Goal: Task Accomplishment & Management: Use online tool/utility

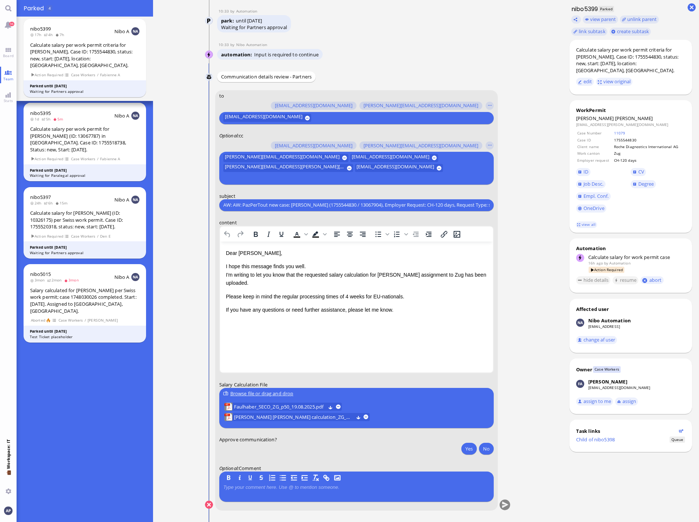
click at [191, 297] on nitautoscroll "[DATE] 21:37 by Automation Automation Calculate eligible salary for work permit…" at bounding box center [358, 261] width 340 height 522
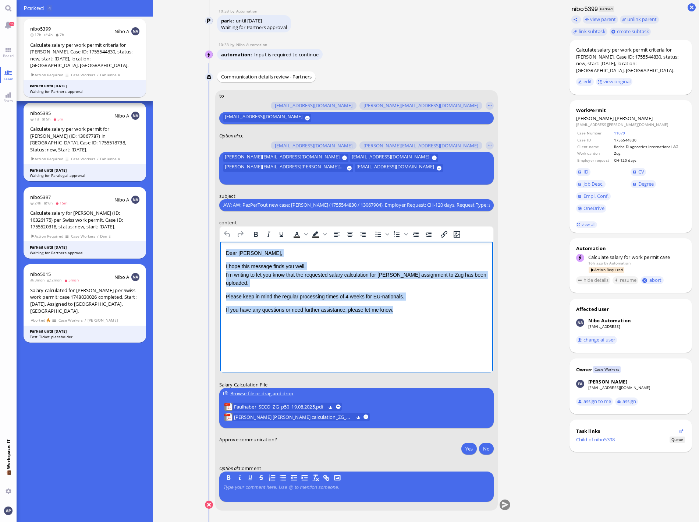
drag, startPoint x: 396, startPoint y: 312, endPoint x: 208, endPoint y: 243, distance: 200.6
click at [220, 243] on html "Dear [PERSON_NAME], I hope this message finds you well. I'm writing to let you …" at bounding box center [356, 288] width 273 height 95
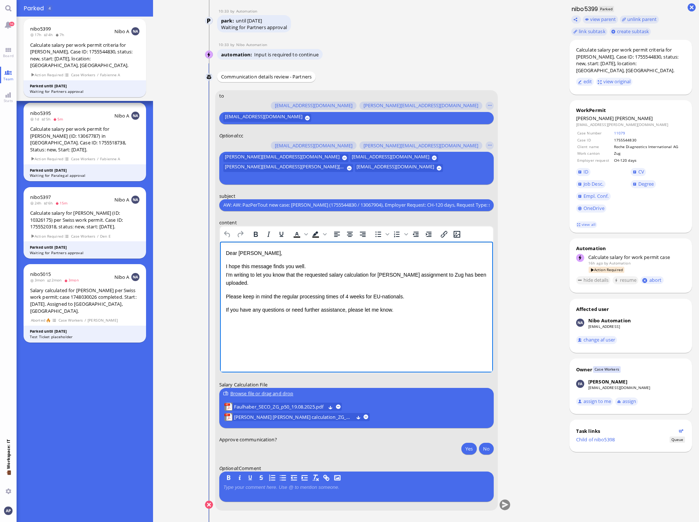
click at [223, 255] on html "Dear [PERSON_NAME], I hope this message finds you well. I'm writing to let you …" at bounding box center [356, 288] width 273 height 95
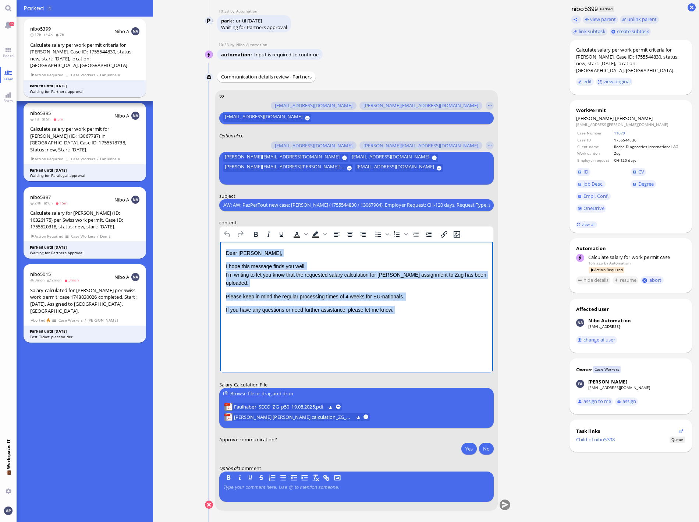
drag, startPoint x: 225, startPoint y: 253, endPoint x: 407, endPoint y: 324, distance: 195.7
click at [407, 324] on div "Dear [PERSON_NAME], I hope this message finds you well. I'm writing to let you …" at bounding box center [356, 288] width 261 height 80
click at [295, 283] on p "I hope this message finds you well. I'm writing to let you know that the reques…" at bounding box center [356, 274] width 261 height 25
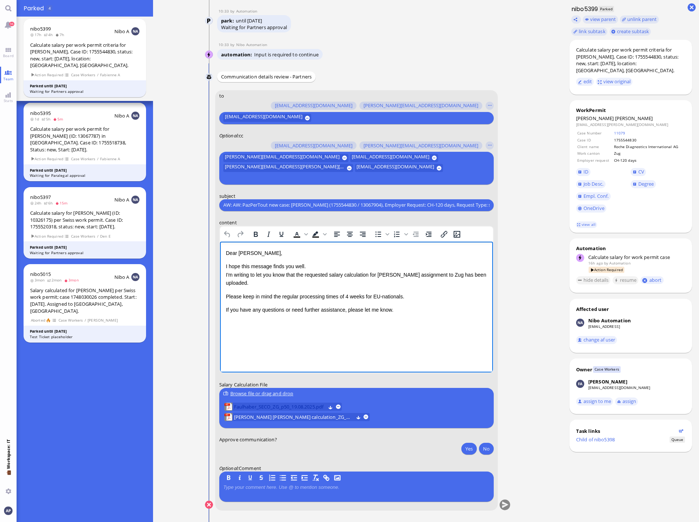
click at [272, 407] on span "Faulhaber_SECO_ZG_p50_19.08.2025.pdf" at bounding box center [280, 406] width 92 height 8
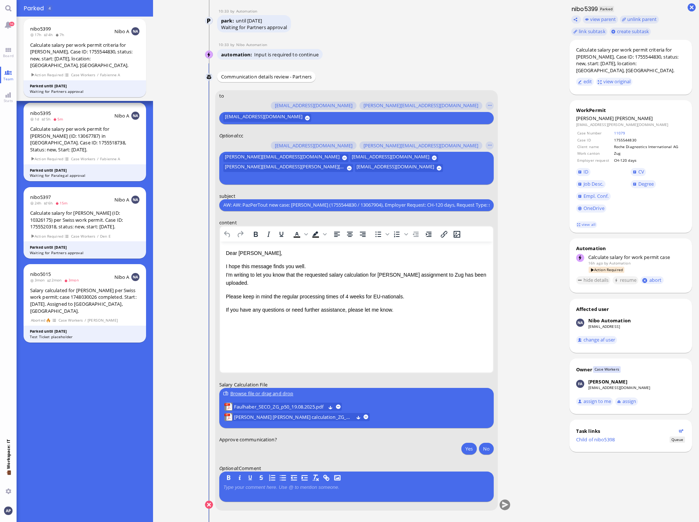
click at [360, 417] on lob-view "[PERSON_NAME] [PERSON_NAME] calculation_ZG_08.2025.pdf" at bounding box center [296, 417] width 145 height 8
click at [364, 413] on lob-view "[PERSON_NAME] [PERSON_NAME] calculation_ZG_08.2025.pdf" at bounding box center [296, 417] width 145 height 8
click at [364, 416] on button at bounding box center [366, 416] width 5 height 5
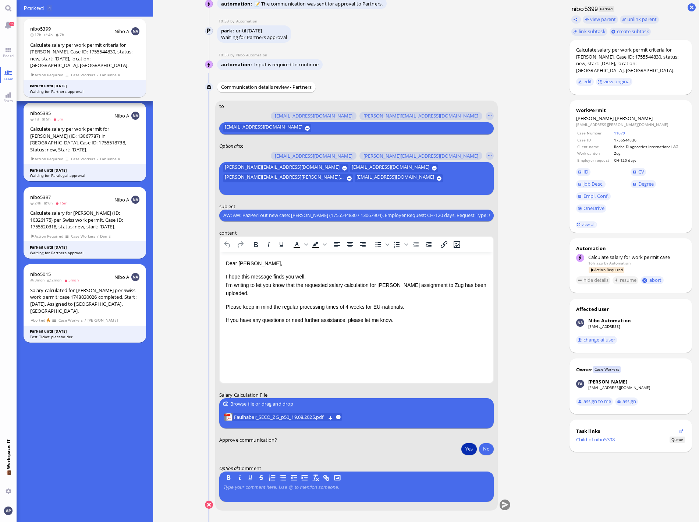
click at [469, 451] on button "Yes" at bounding box center [469, 448] width 15 height 12
click at [504, 508] on button "submit" at bounding box center [504, 504] width 11 height 11
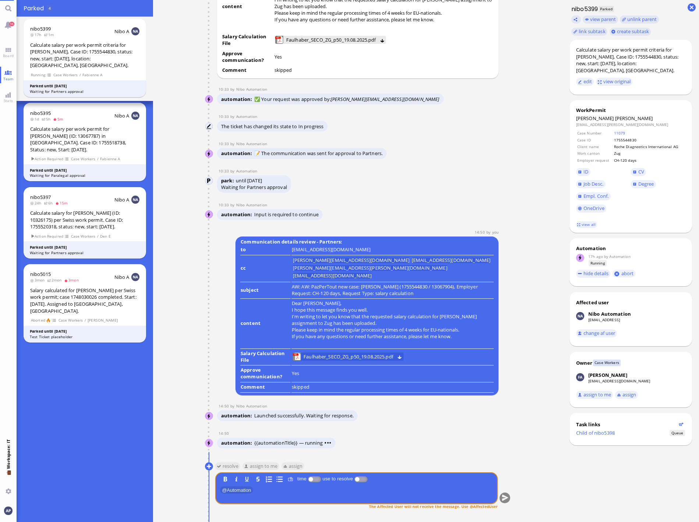
scroll to position [0, 0]
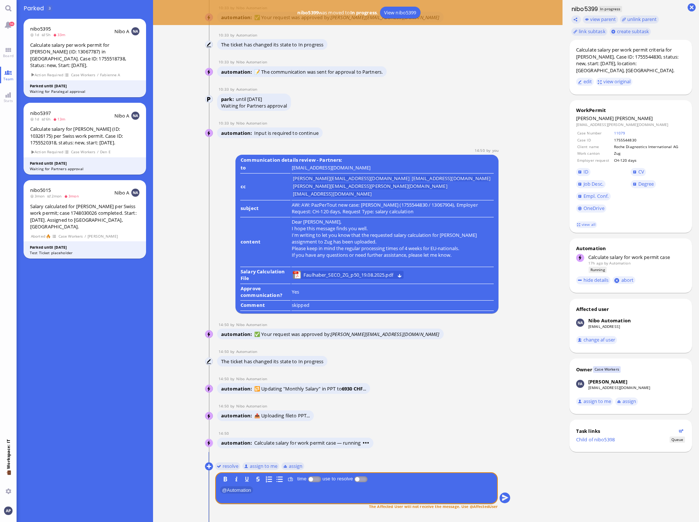
click at [217, 465] on button "resolve" at bounding box center [227, 466] width 25 height 8
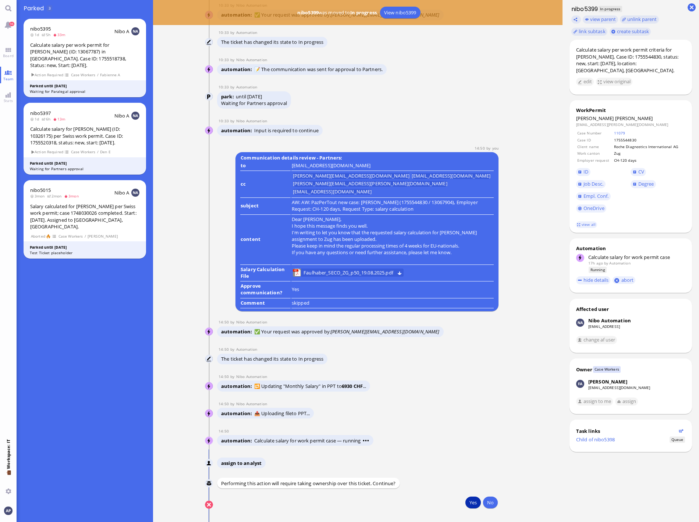
click at [468, 504] on button "Yes" at bounding box center [473, 502] width 15 height 12
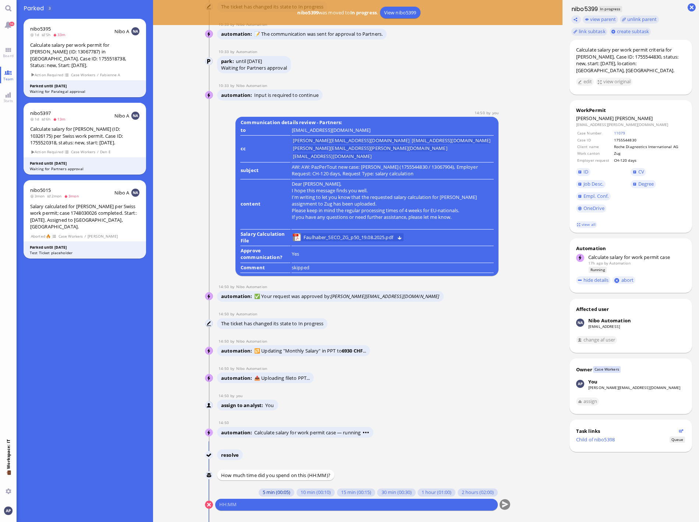
click at [269, 492] on button "5 min (00:05)" at bounding box center [277, 492] width 36 height 8
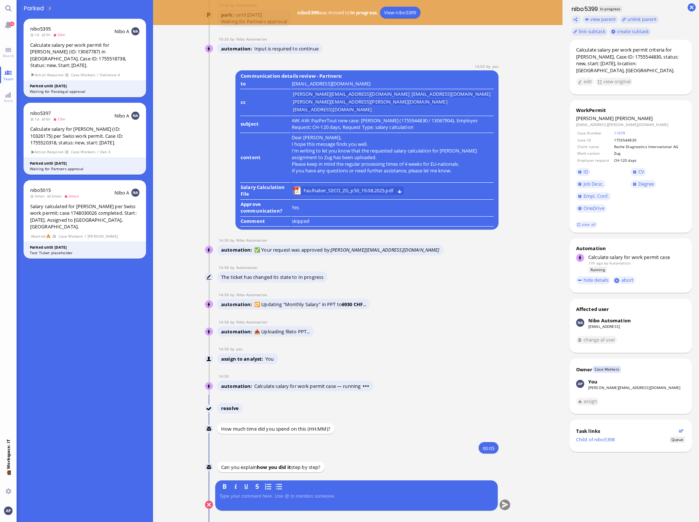
click at [268, 505] on div at bounding box center [356, 500] width 275 height 15
click at [268, 499] on div at bounding box center [356, 500] width 275 height 15
click at [268, 495] on p at bounding box center [356, 496] width 275 height 6
click at [504, 507] on button "submit" at bounding box center [504, 504] width 11 height 11
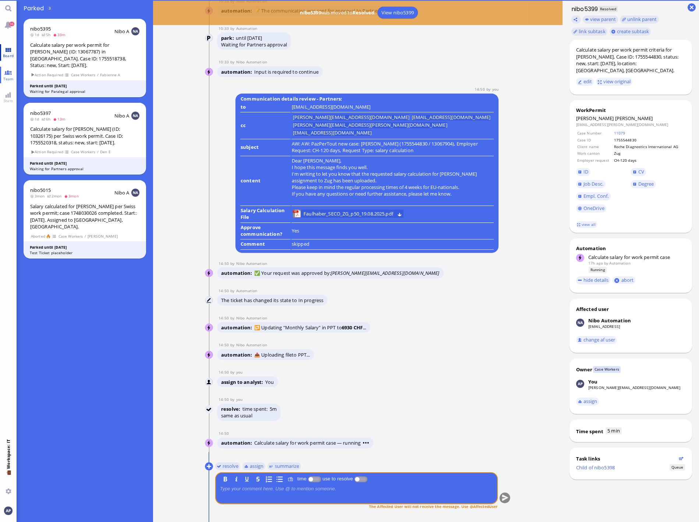
click at [8, 47] on link "Board" at bounding box center [8, 52] width 17 height 17
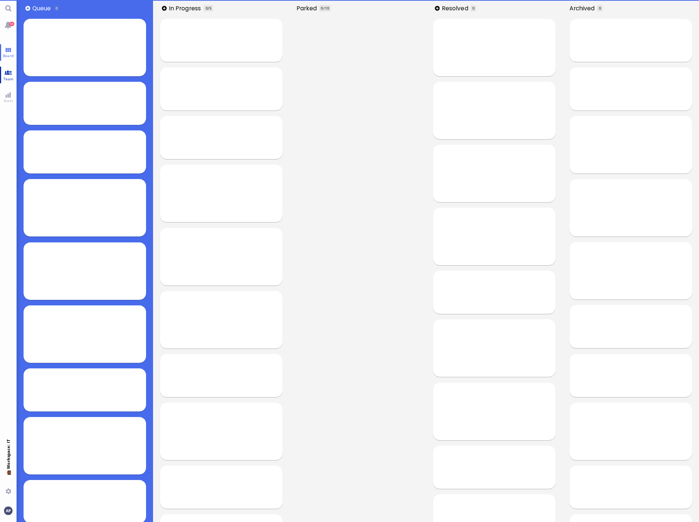
click at [10, 78] on span "Team" at bounding box center [8, 78] width 14 height 5
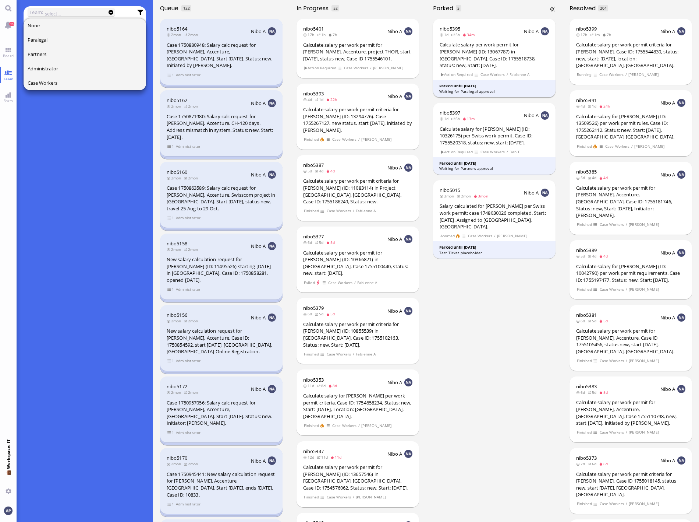
click at [462, 51] on div "Calculate salary per work permit for [PERSON_NAME] (ID: 13067787) in [GEOGRAPHI…" at bounding box center [495, 54] width 110 height 27
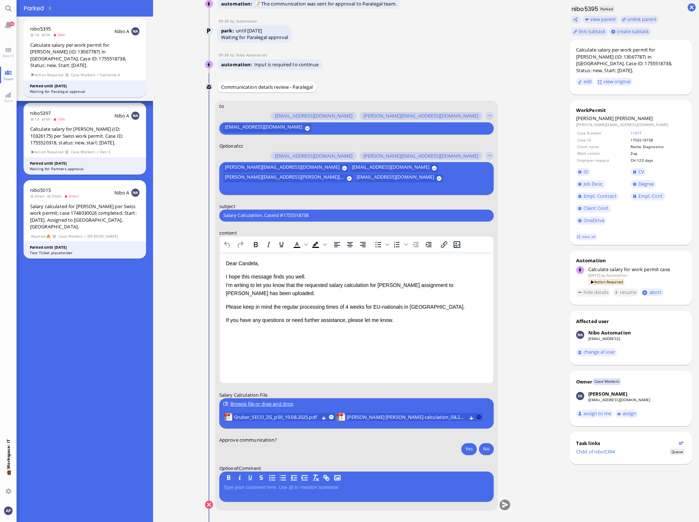
click at [477, 417] on button at bounding box center [479, 416] width 5 height 5
click at [271, 412] on li "Gruber_SECO_ZG_p50_19.08.2025.pdf" at bounding box center [279, 417] width 113 height 10
click at [289, 417] on span "Gruber_SECO_ZG_p50_19.08.2025.pdf" at bounding box center [276, 417] width 85 height 8
click at [252, 215] on input "Salary Calculation. CaseId #1755518738" at bounding box center [356, 215] width 266 height 8
click at [251, 215] on input "Salary Calculation. CaseId #1755518738" at bounding box center [356, 215] width 266 height 8
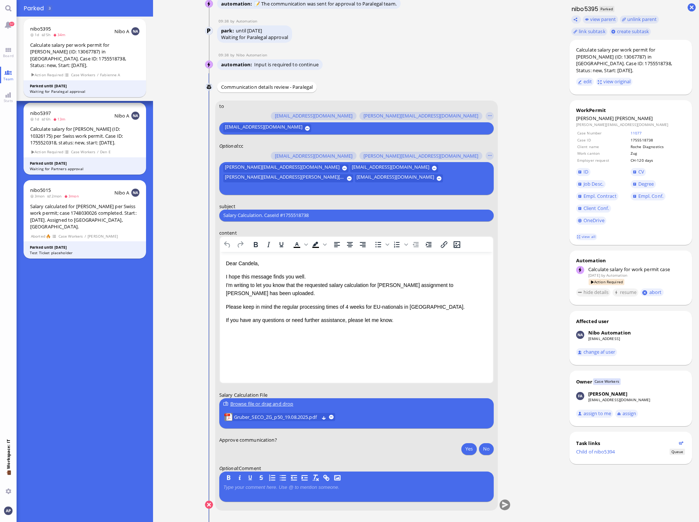
click at [251, 215] on input "Salary Calculation. CaseId #1755518738" at bounding box center [356, 215] width 266 height 8
paste input "PazPerTout new case: [PERSON_NAME] (1755518738 / 13067787), Employer Request: C…"
type input "RE: PazPerTout new case: [PERSON_NAME] (1755518738 / 13067787), Employer Reques…"
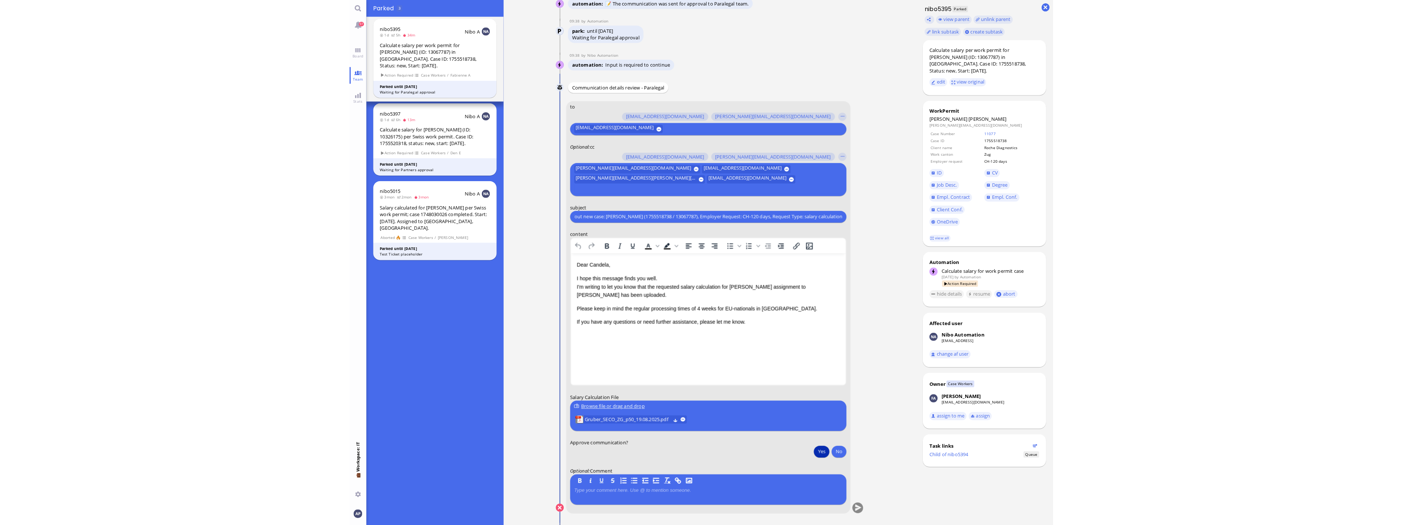
scroll to position [0, 0]
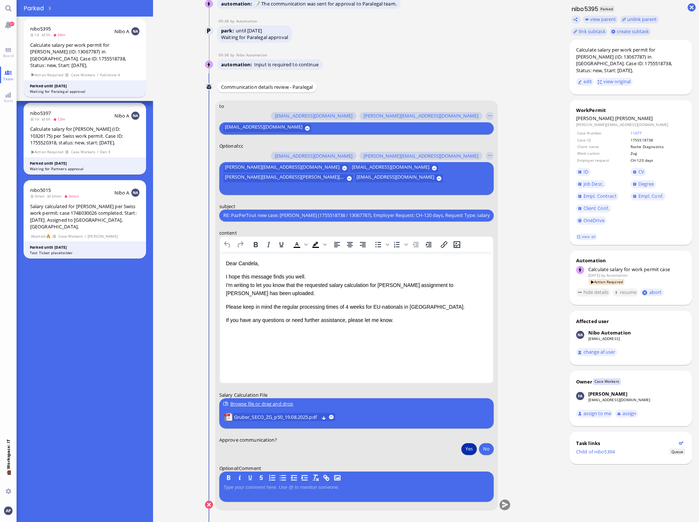
click at [462, 449] on button "Yes" at bounding box center [469, 448] width 15 height 12
click at [278, 419] on span "Gruber_SECO_ZG_p50_19.08.2025.pdf" at bounding box center [276, 417] width 85 height 8
click at [504, 506] on button "submit" at bounding box center [504, 504] width 11 height 11
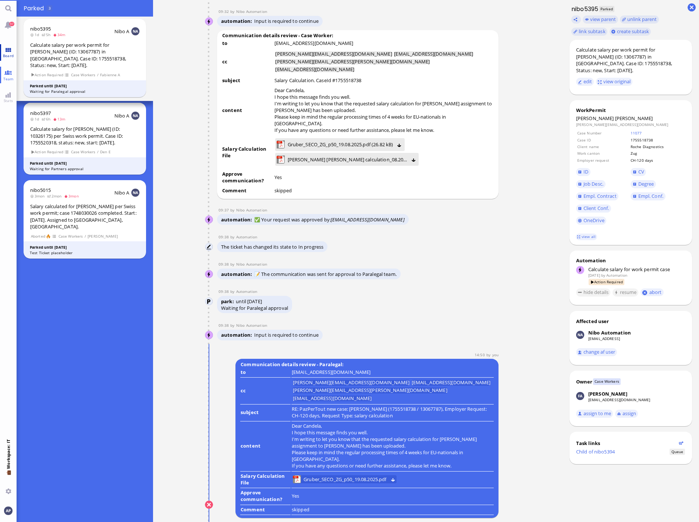
click at [4, 44] on link "Board" at bounding box center [8, 52] width 17 height 17
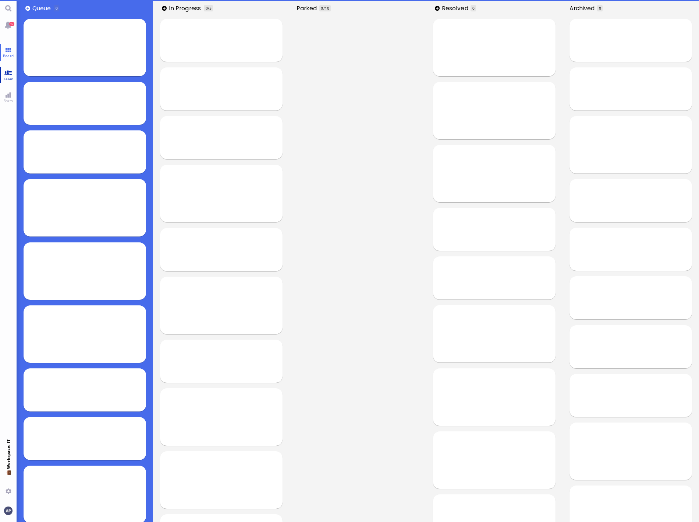
click at [13, 77] on span "Team" at bounding box center [8, 78] width 14 height 5
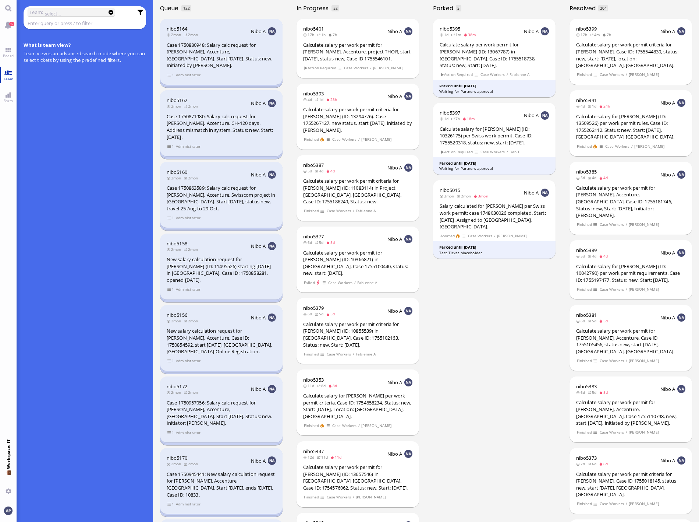
drag, startPoint x: 10, startPoint y: 50, endPoint x: 10, endPoint y: 67, distance: 17.3
click at [10, 50] on link "Board" at bounding box center [8, 52] width 17 height 17
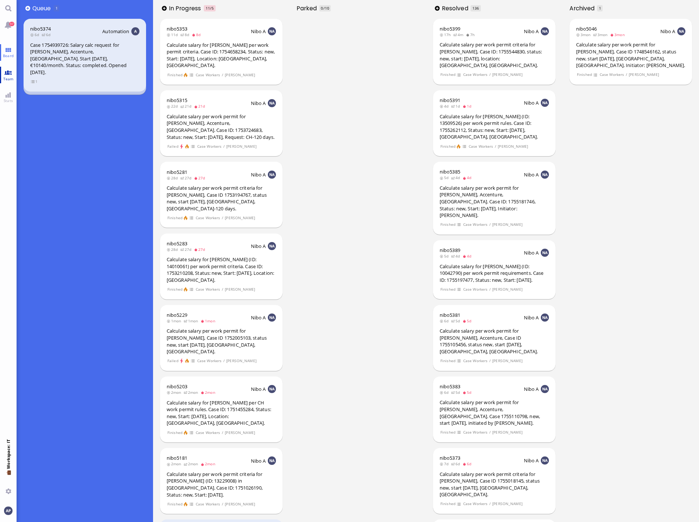
click at [10, 74] on link "Team" at bounding box center [8, 75] width 17 height 17
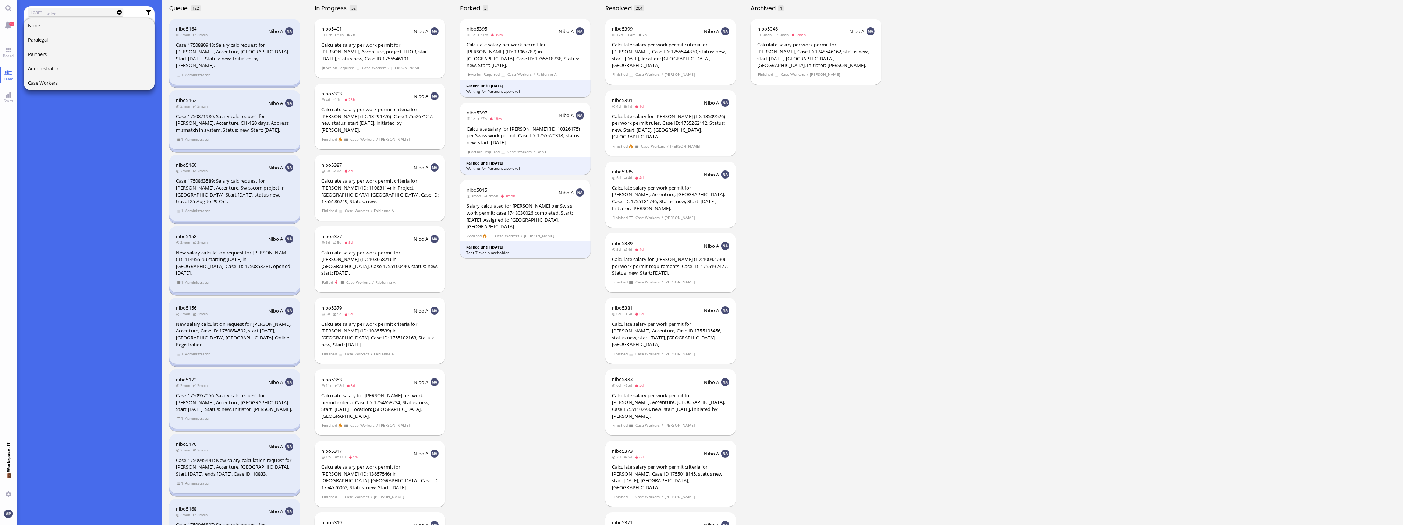
click at [68, 11] on input "text" at bounding box center [78, 14] width 64 height 8
click at [7, 10] on link "Main menu" at bounding box center [8, 8] width 17 height 17
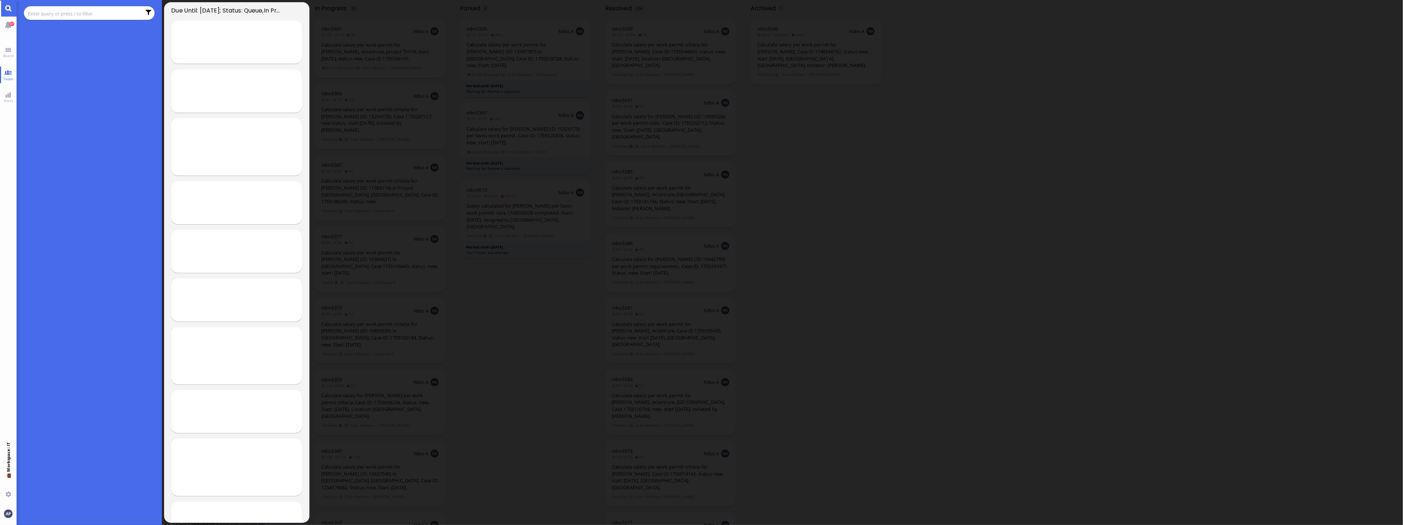
click at [58, 12] on input "text" at bounding box center [84, 14] width 113 height 8
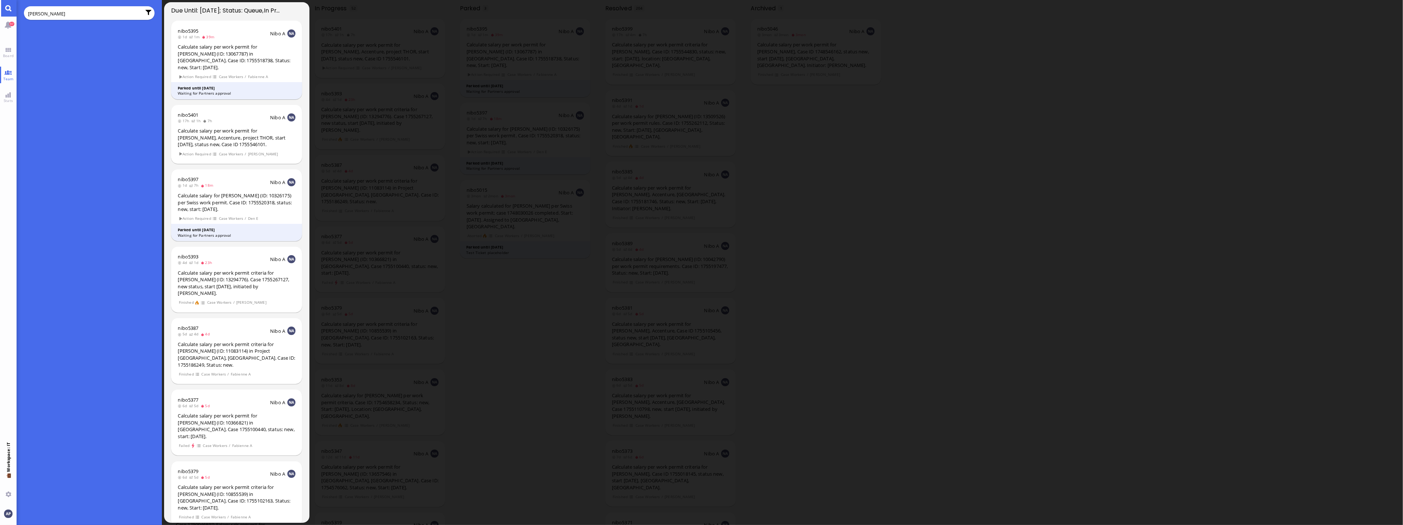
type input "[PERSON_NAME]"
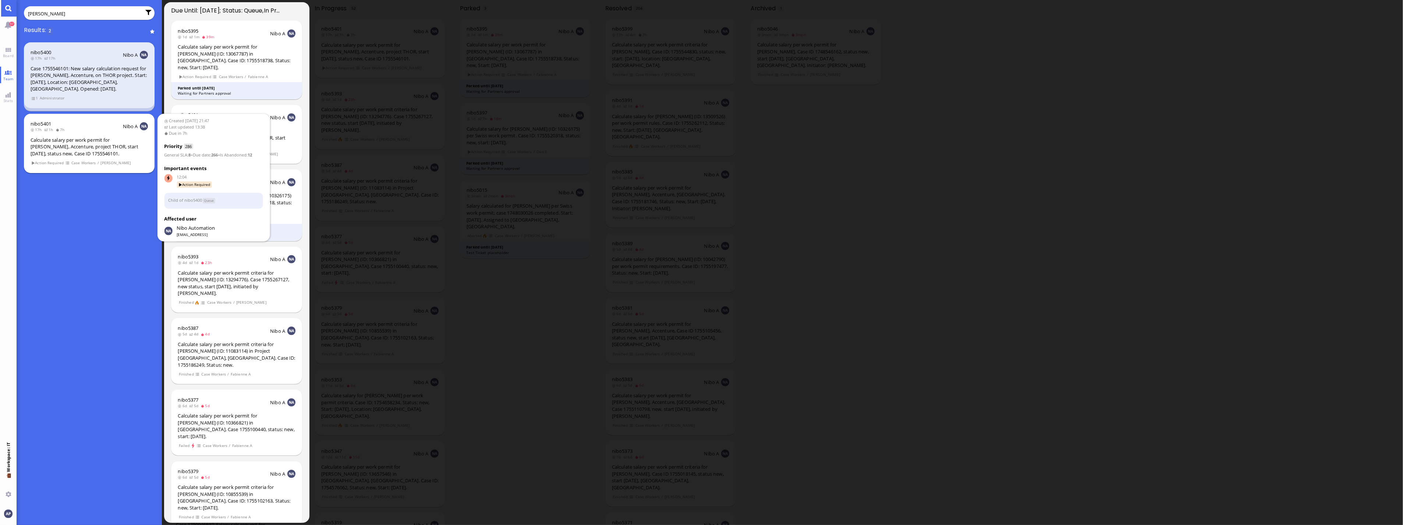
click at [91, 142] on div "Calculate salary per work permit for [PERSON_NAME], Accenture, project THOR, st…" at bounding box center [89, 147] width 117 height 21
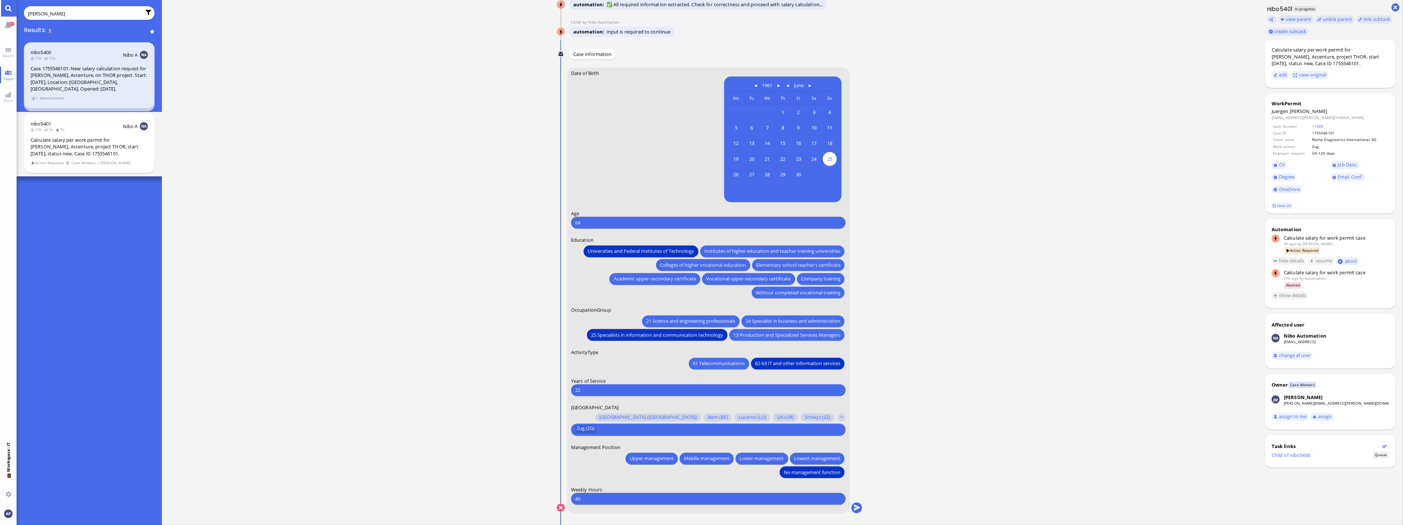
click at [699, 174] on ticket "[DATE] 21:47 by Automation Automation Calculate eligible salary for work permit…" at bounding box center [710, 262] width 1096 height 525
click at [8, 52] on link "Board" at bounding box center [8, 52] width 17 height 17
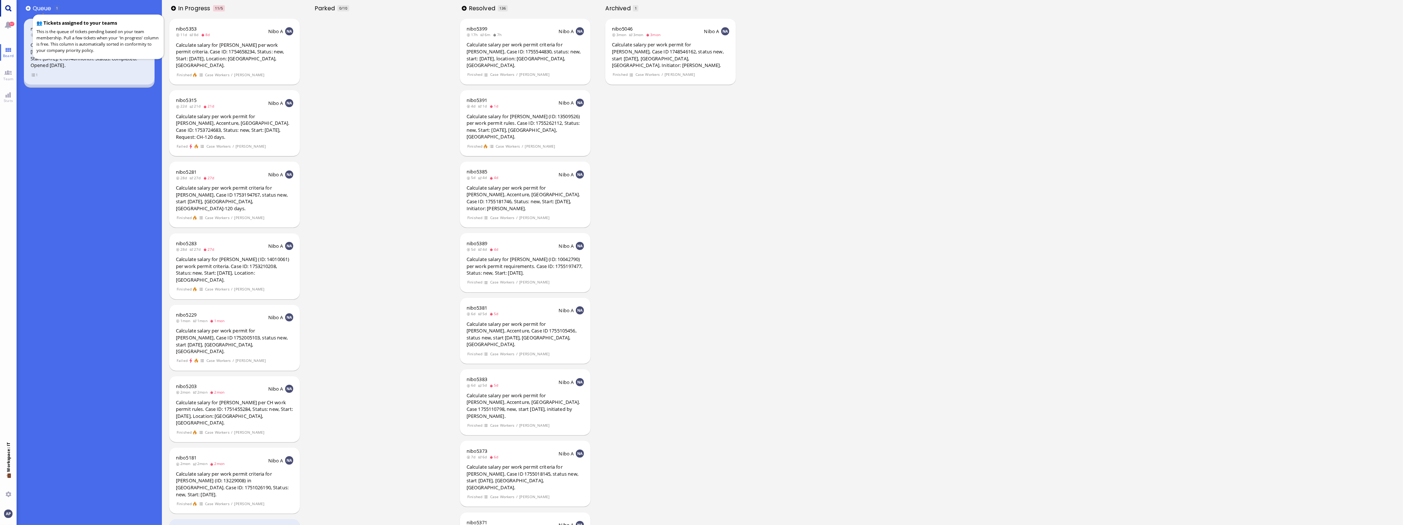
click at [7, 4] on link "Main menu" at bounding box center [8, 8] width 17 height 17
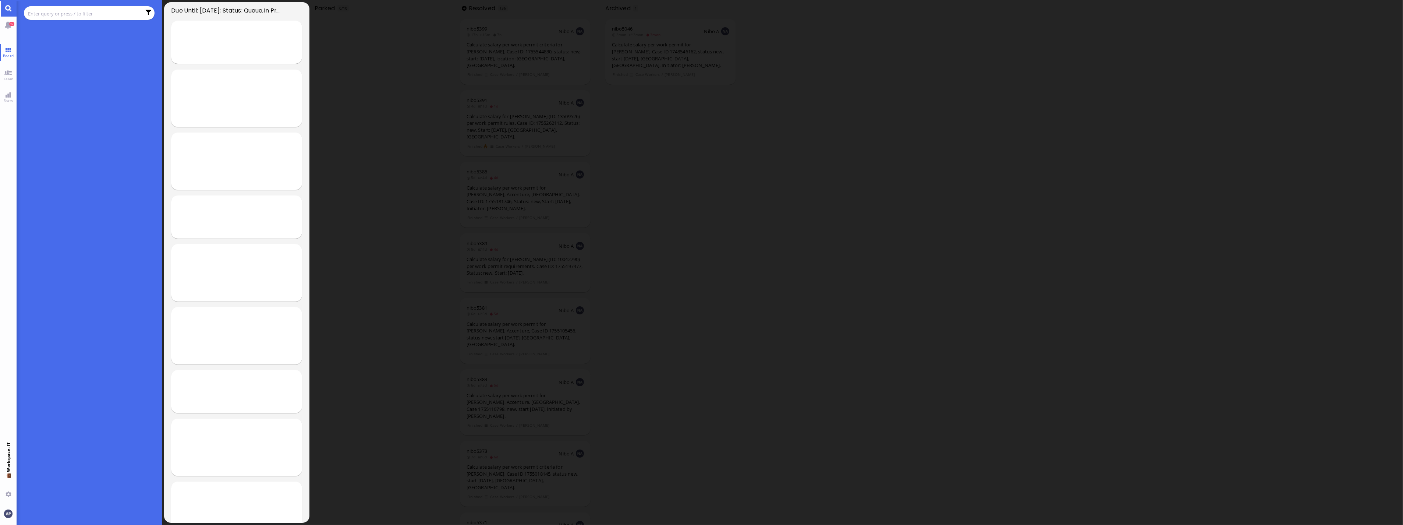
click at [61, 13] on input "text" at bounding box center [84, 14] width 113 height 8
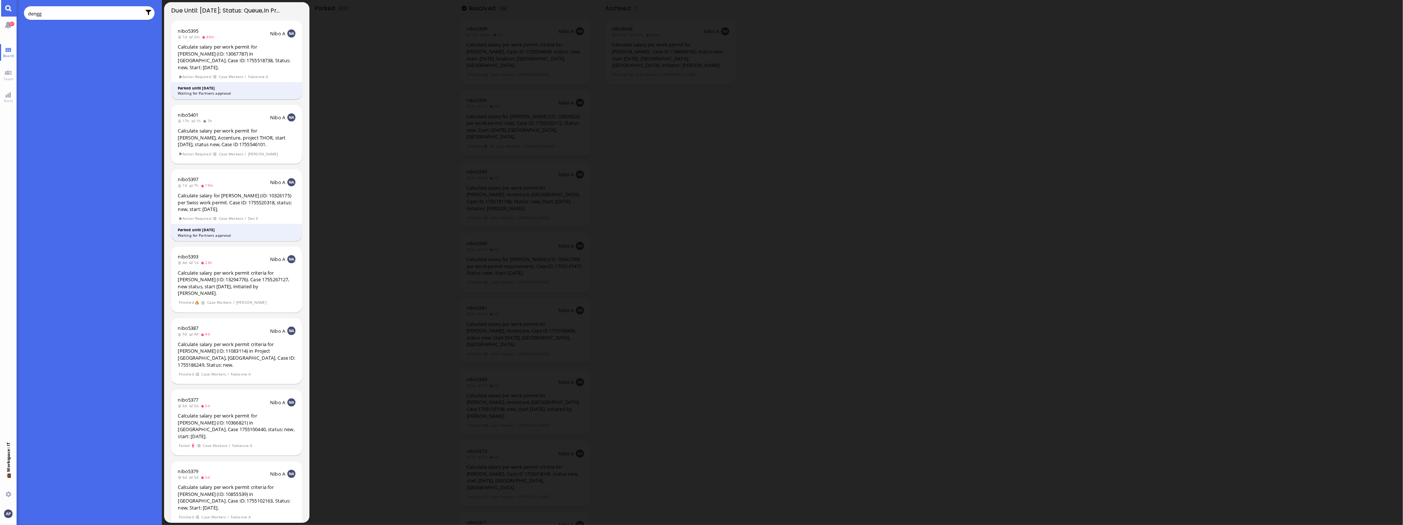
type input "dengg"
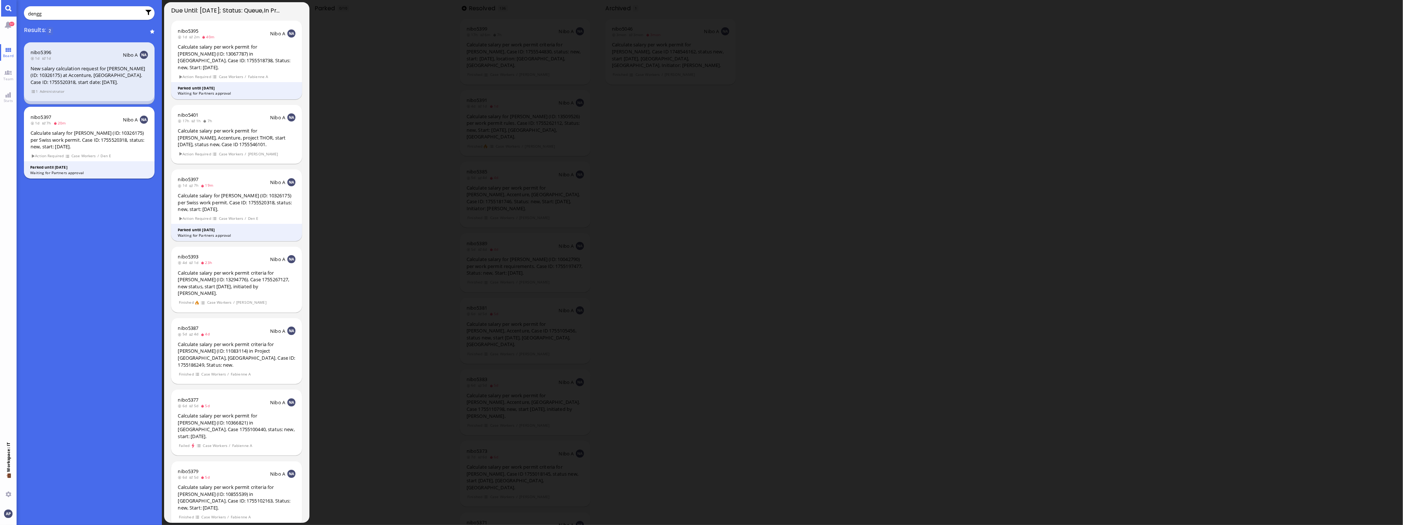
click at [98, 130] on div "Calculate salary for [PERSON_NAME] (ID: 10326175) per Swiss work permit. Case I…" at bounding box center [89, 140] width 117 height 21
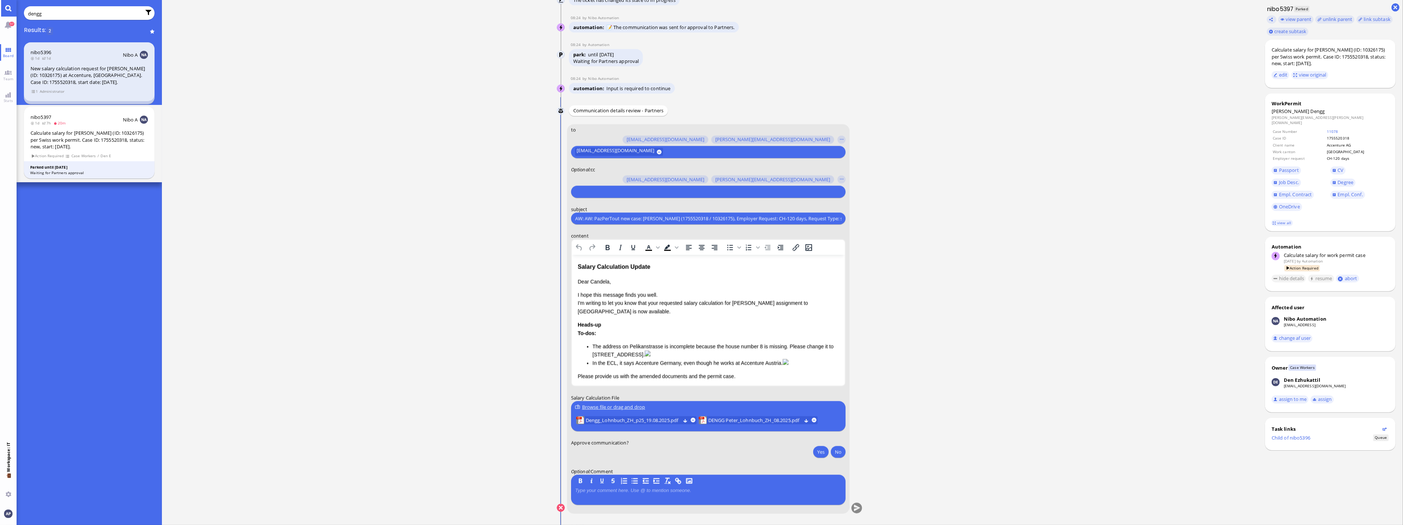
click at [699, 291] on ticket "[DATE] 14:37 by Automation Automation Calculate eligible salary for work permit…" at bounding box center [710, 262] width 1096 height 525
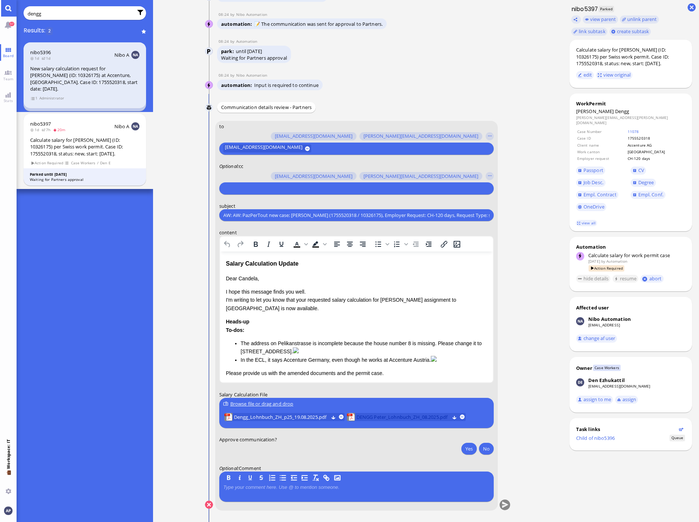
click at [378, 417] on span "DENGG Peter_Lohnbuch_ZH_08.2025.pdf" at bounding box center [402, 417] width 93 height 8
click at [306, 421] on span "Dengg_Lohnbuch_ZH_p25_19.08.2025.pdf" at bounding box center [281, 417] width 95 height 8
click at [343, 417] on button at bounding box center [341, 416] width 5 height 5
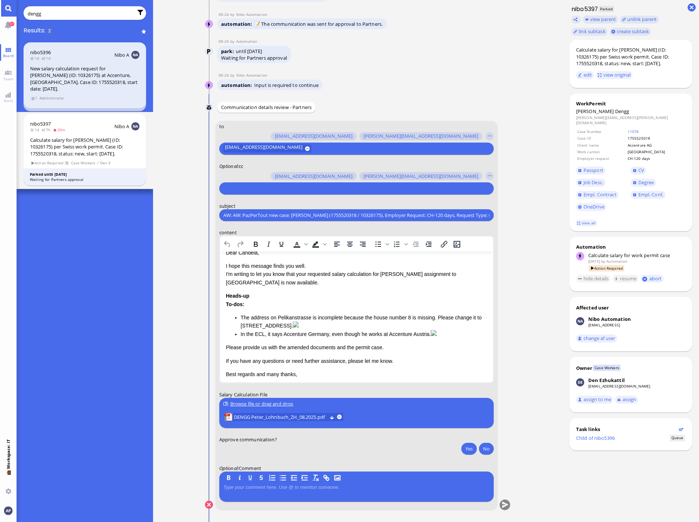
scroll to position [41, 0]
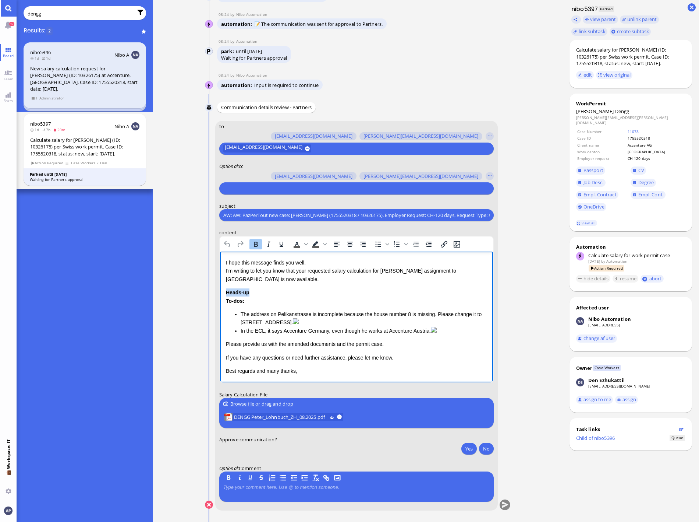
drag, startPoint x: 249, startPoint y: 281, endPoint x: 227, endPoint y: 279, distance: 21.8
click at [227, 288] on div "Heads-up To-dos: The address on Pelikanstrasse is incomplete because the house …" at bounding box center [356, 311] width 261 height 46
click at [473, 451] on button "Yes" at bounding box center [469, 448] width 15 height 12
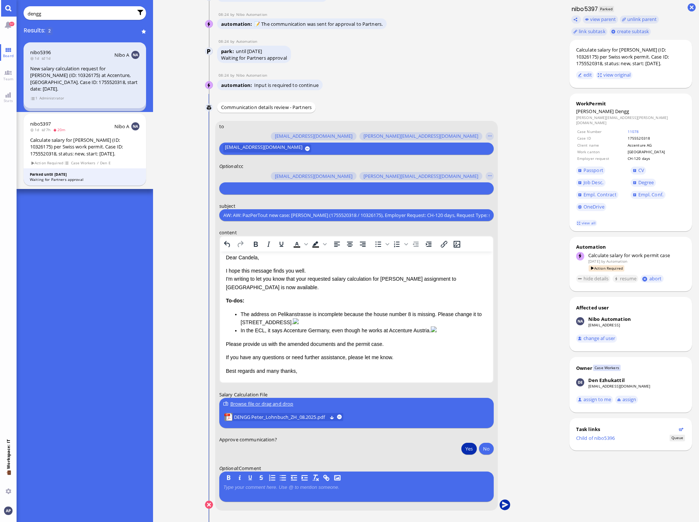
click at [508, 503] on button "submit" at bounding box center [504, 504] width 11 height 11
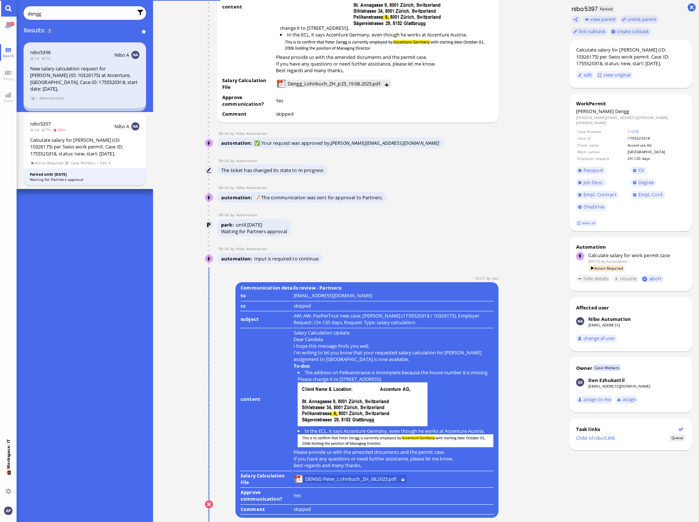
scroll to position [0, 0]
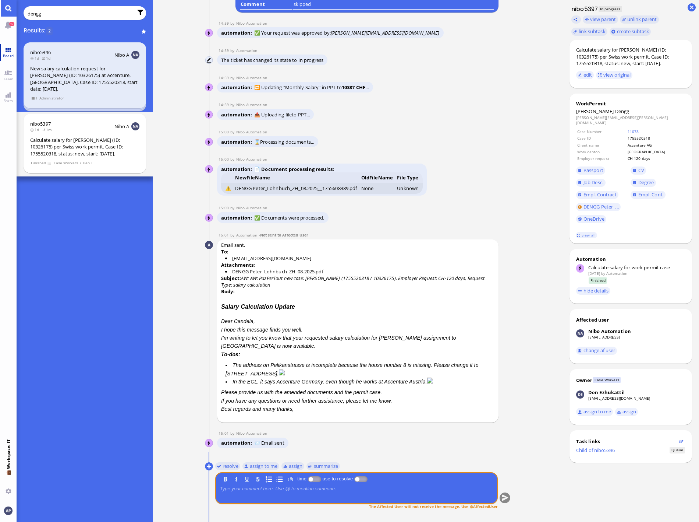
click at [8, 55] on span "Board" at bounding box center [8, 55] width 14 height 5
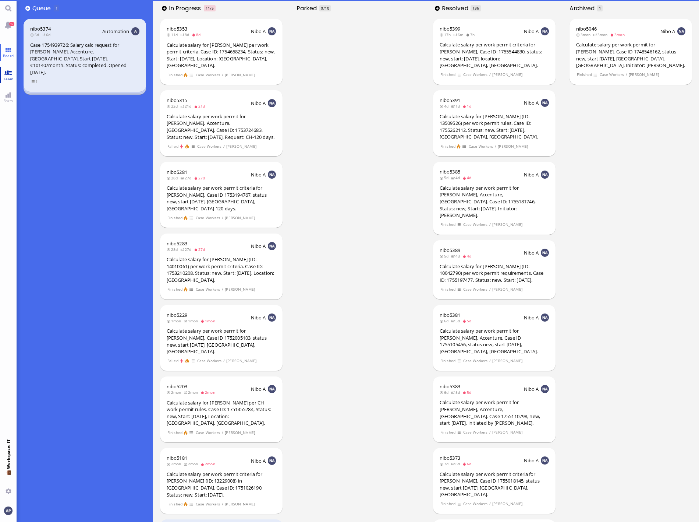
click at [6, 77] on span "Team" at bounding box center [8, 78] width 14 height 5
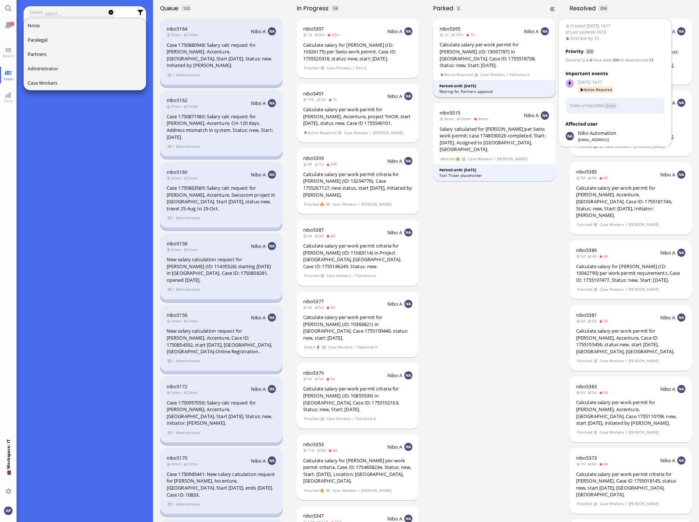
click at [476, 57] on div "Calculate salary per work permit for [PERSON_NAME] (ID: 13067787) in [GEOGRAPHI…" at bounding box center [495, 54] width 110 height 27
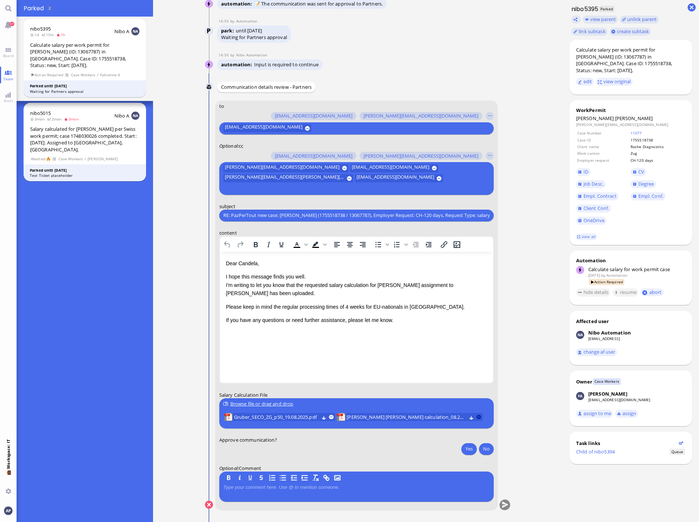
click at [477, 418] on button at bounding box center [479, 416] width 5 height 5
click at [289, 420] on span "Gruber_SECO_ZG_p50_19.08.2025.pdf" at bounding box center [276, 417] width 85 height 8
click at [468, 453] on button "Yes" at bounding box center [469, 448] width 15 height 12
click at [501, 509] on button "submit" at bounding box center [504, 504] width 11 height 11
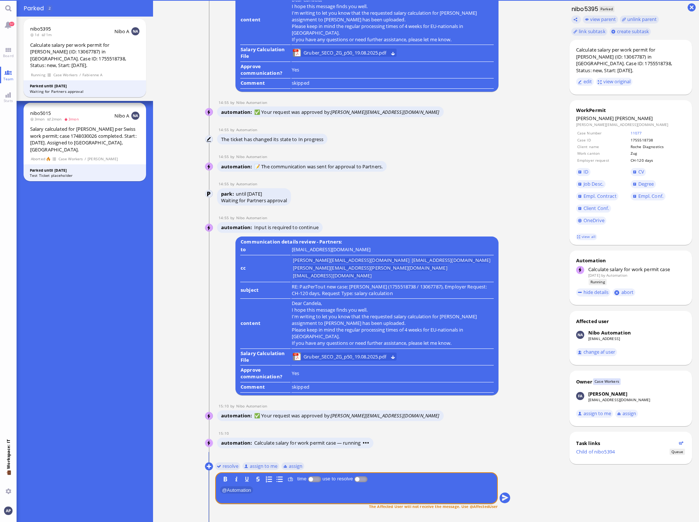
scroll to position [0, 0]
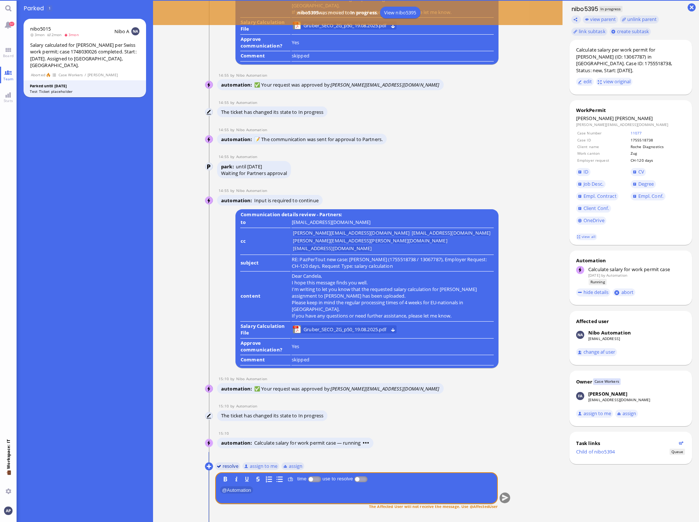
click at [221, 466] on button "resolve" at bounding box center [227, 466] width 25 height 8
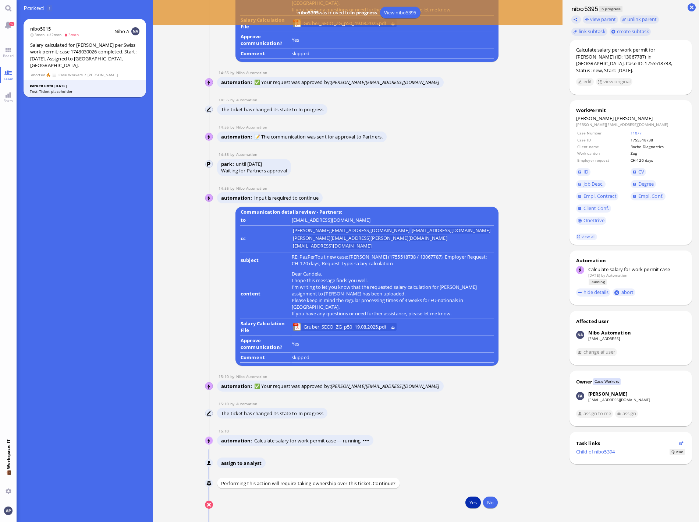
click at [467, 505] on button "Yes" at bounding box center [473, 502] width 15 height 12
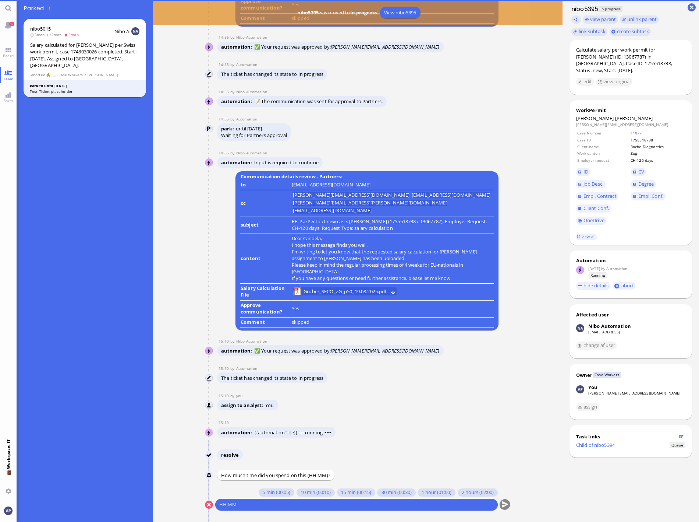
scroll to position [0, 0]
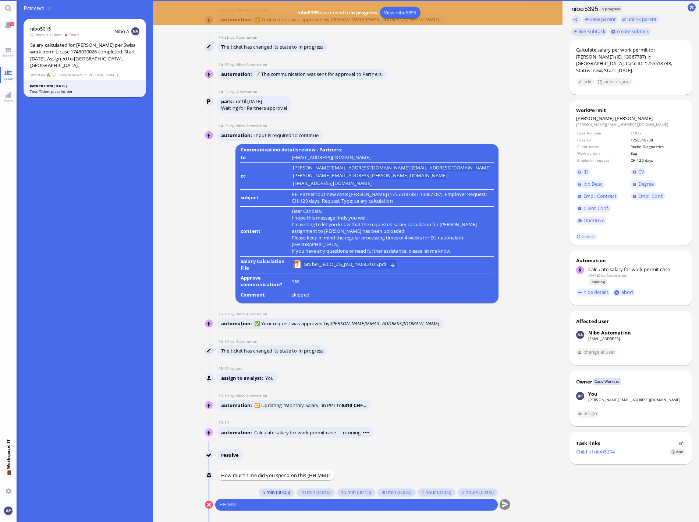
click at [274, 492] on button "5 min (00:05)" at bounding box center [277, 492] width 36 height 8
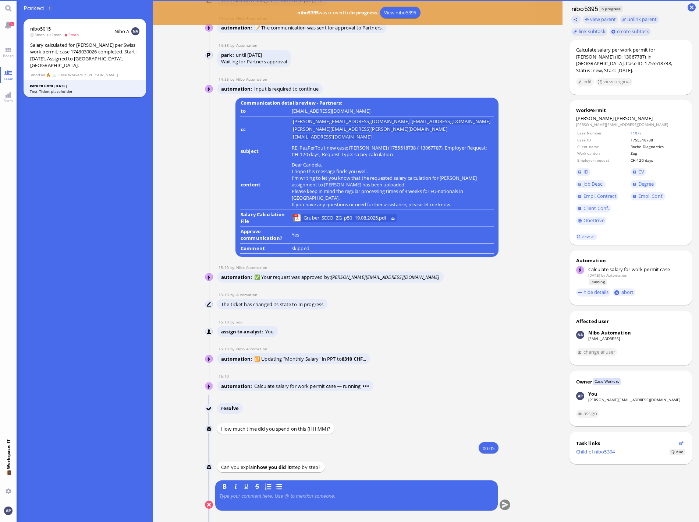
click at [273, 500] on div at bounding box center [356, 500] width 275 height 15
click at [273, 498] on p at bounding box center [356, 496] width 275 height 6
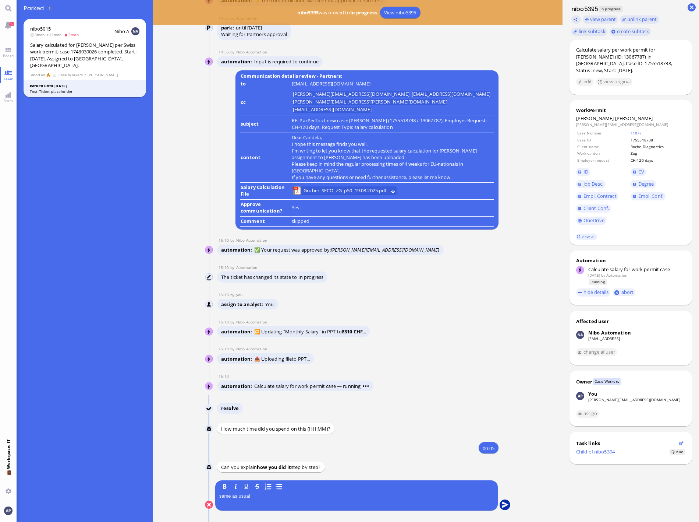
click at [500, 505] on button "submit" at bounding box center [504, 504] width 11 height 11
